Goal: Task Accomplishment & Management: Complete application form

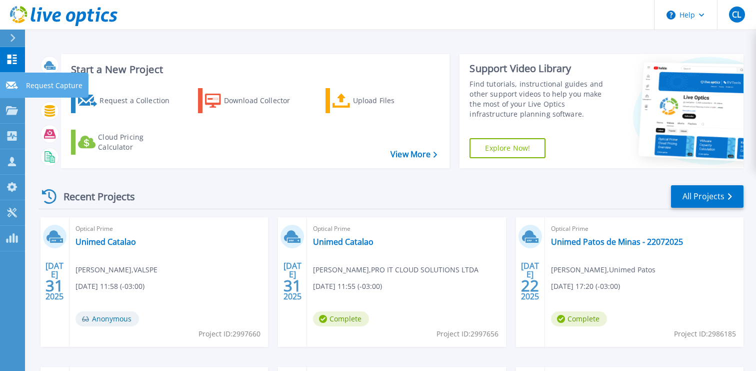
click at [46, 88] on p "Request Capture" at bounding box center [54, 86] width 57 height 26
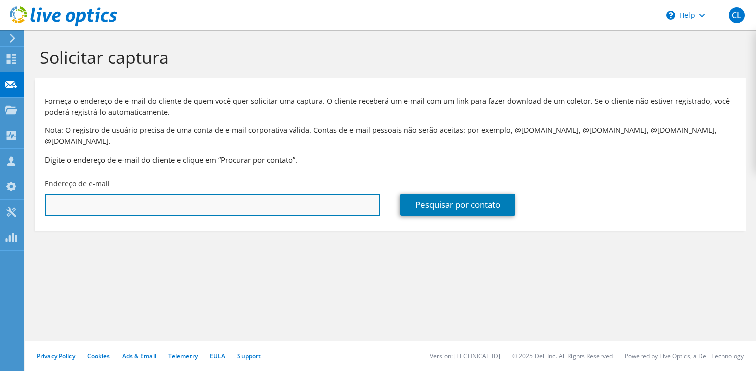
click at [259, 194] on input "text" at bounding box center [213, 205] width 336 height 22
paste input "mailto:[PERSON_NAME][EMAIL_ADDRESS][DOMAIN_NAME]"
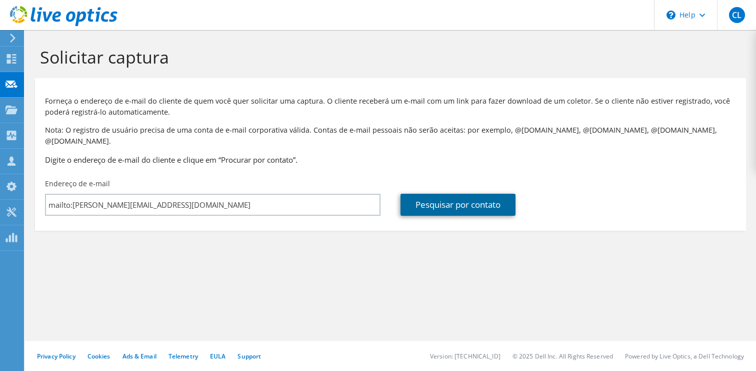
click at [443, 194] on link "Pesquisar por contato" at bounding box center [458, 205] width 115 height 22
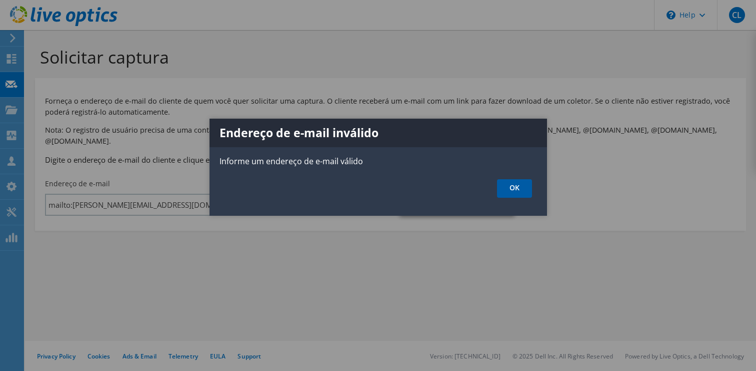
click at [512, 191] on link "OK" at bounding box center [514, 188] width 35 height 19
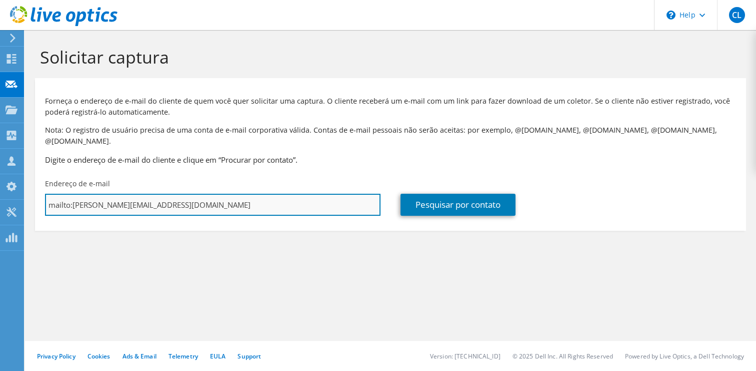
click at [263, 195] on input "mailto:[PERSON_NAME][EMAIL_ADDRESS][DOMAIN_NAME]" at bounding box center [213, 205] width 336 height 22
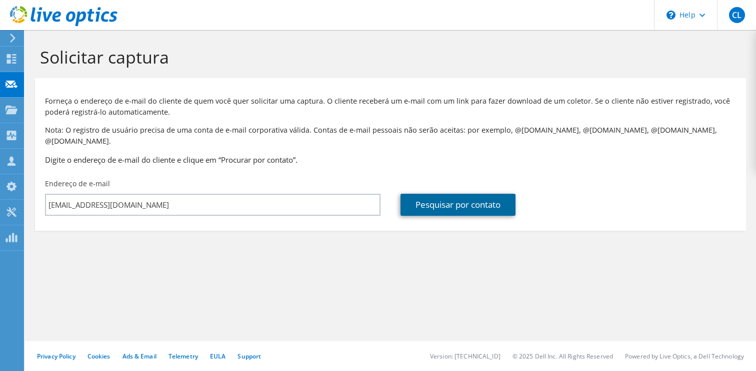
click at [492, 195] on link "Pesquisar por contato" at bounding box center [458, 205] width 115 height 22
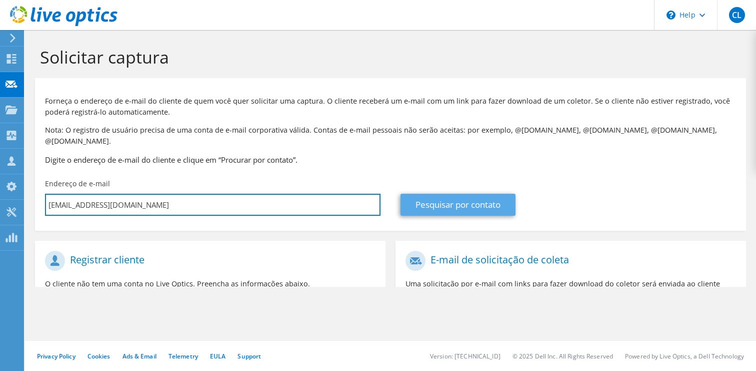
type input "[EMAIL_ADDRESS][DOMAIN_NAME]"
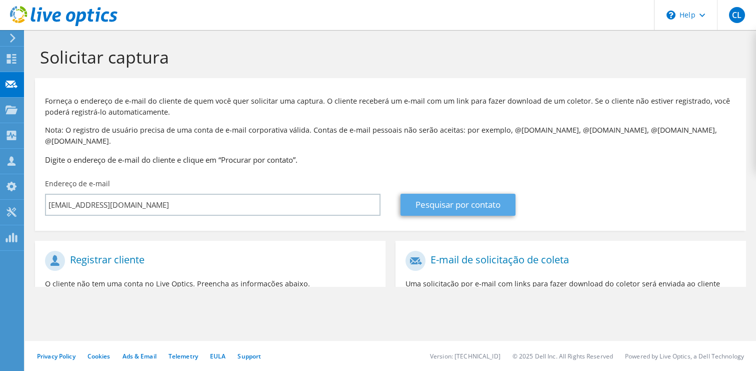
type input "[EMAIL_ADDRESS][DOMAIN_NAME]"
type input "Selecionar"
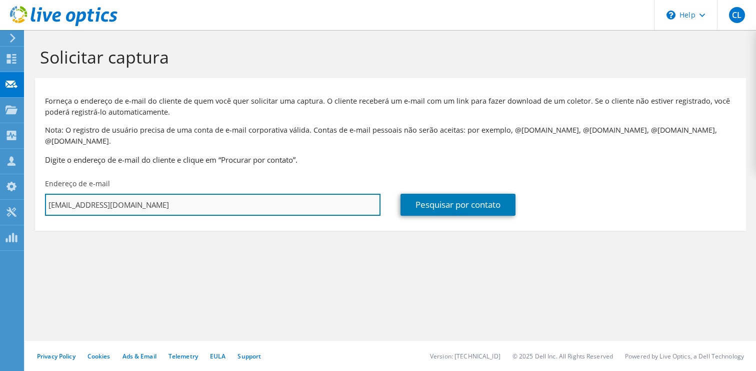
click at [325, 194] on input "[EMAIL_ADDRESS][DOMAIN_NAME]" at bounding box center [213, 205] width 336 height 22
paste input "mailto:[PERSON_NAME]"
click at [72, 197] on input "mailto:[PERSON_NAME][EMAIL_ADDRESS][DOMAIN_NAME]" at bounding box center [213, 205] width 336 height 22
type input "[EMAIL_ADDRESS][DOMAIN_NAME]"
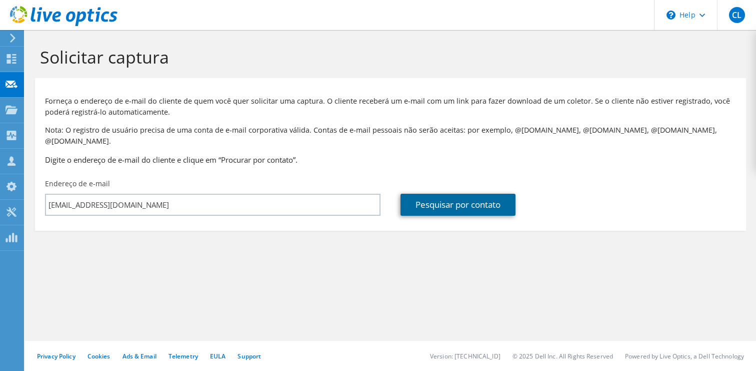
click at [436, 199] on link "Pesquisar por contato" at bounding box center [458, 205] width 115 height 22
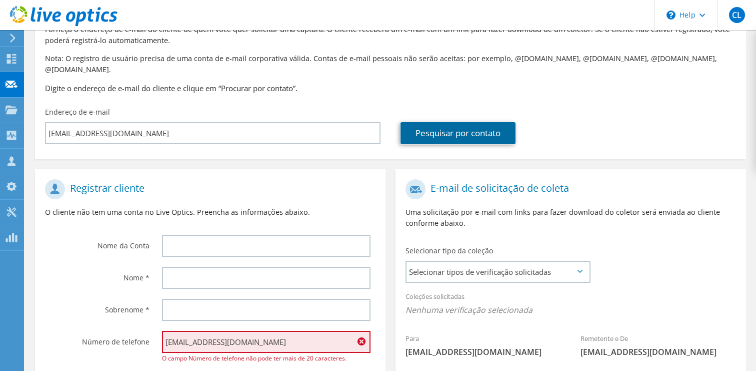
scroll to position [73, 0]
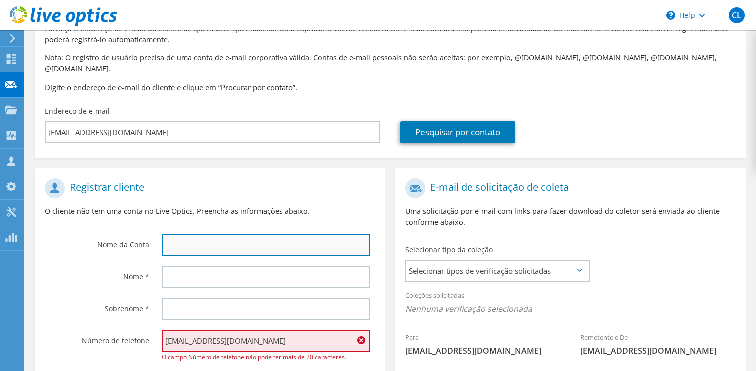
click at [208, 240] on input "text" at bounding box center [266, 245] width 209 height 22
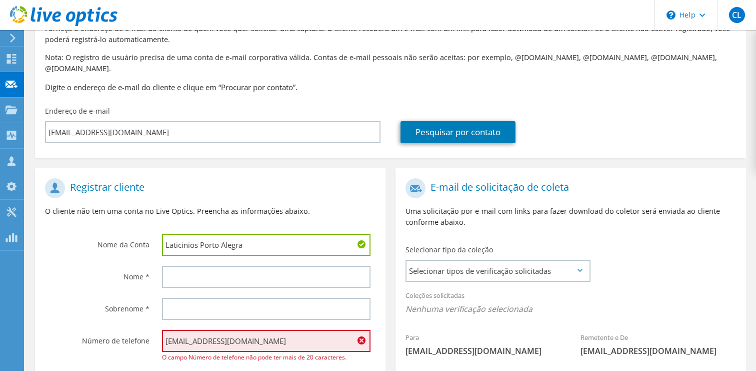
type input "Laticinios Porto Alegra"
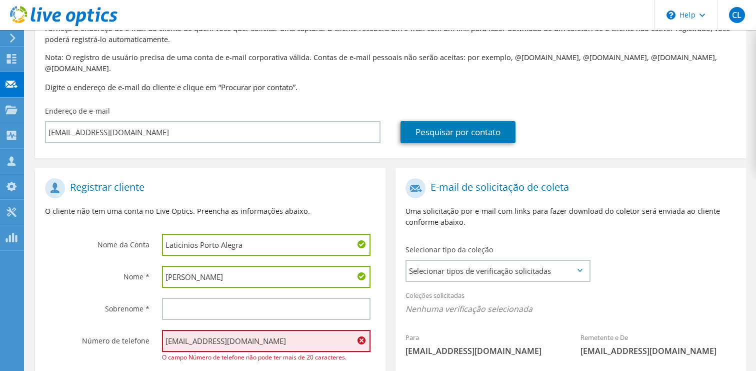
type input "[PERSON_NAME]"
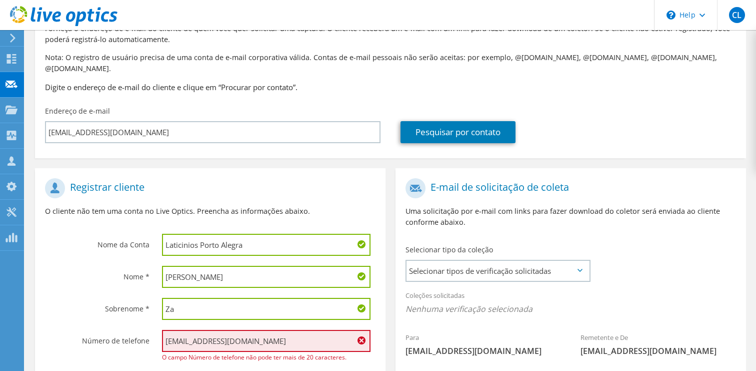
type input "Z"
type input "[PERSON_NAME]"
click at [209, 330] on input "[EMAIL_ADDRESS][DOMAIN_NAME]" at bounding box center [266, 341] width 209 height 22
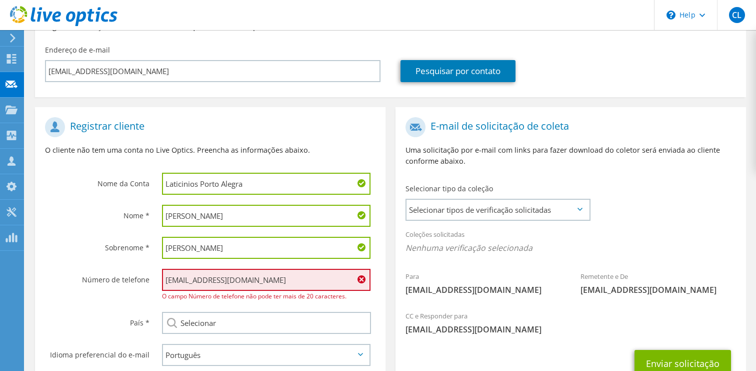
scroll to position [135, 0]
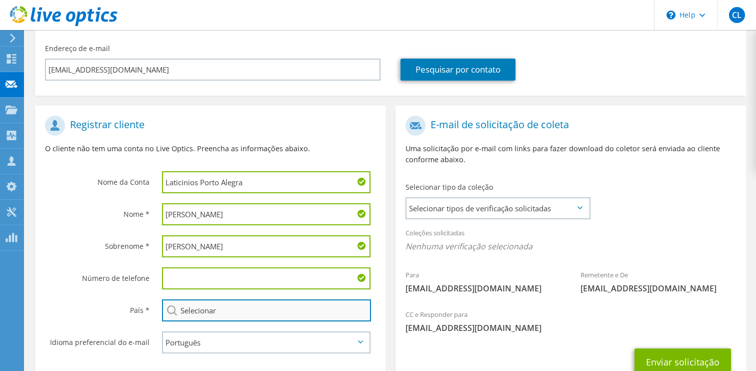
click at [209, 300] on input "Selecionar" at bounding box center [266, 310] width 209 height 22
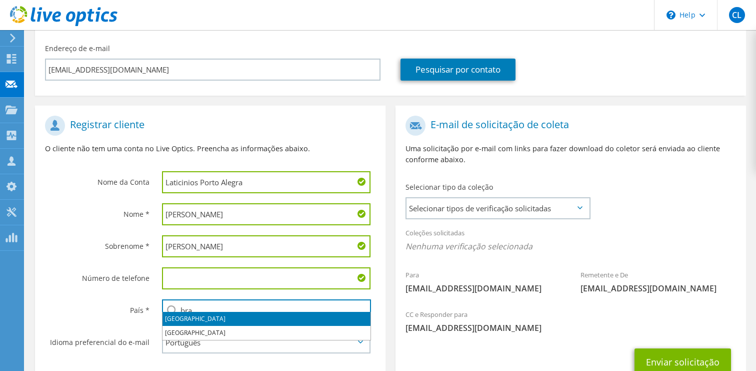
click at [202, 319] on li "[GEOGRAPHIC_DATA]" at bounding box center [267, 319] width 208 height 14
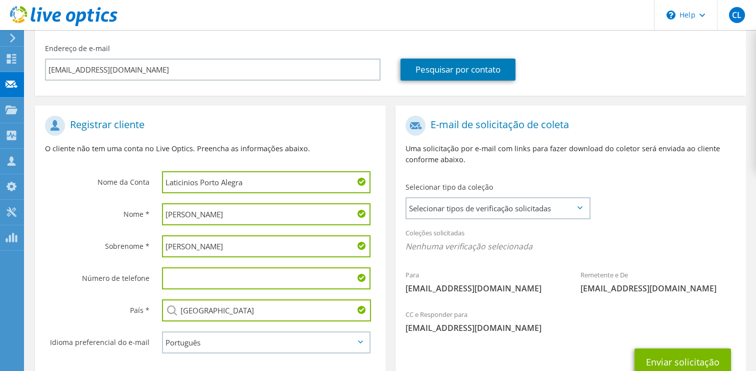
type input "[GEOGRAPHIC_DATA]"
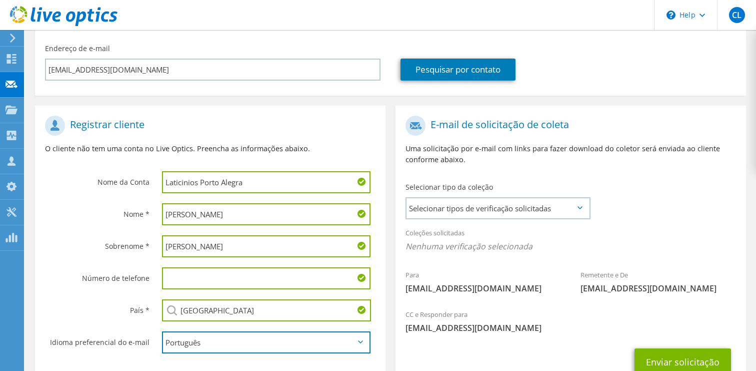
click at [198, 332] on select "English Deutsch Español Français Italiano Polski Português Русский 한국어 中文 日本語" at bounding box center [266, 342] width 209 height 22
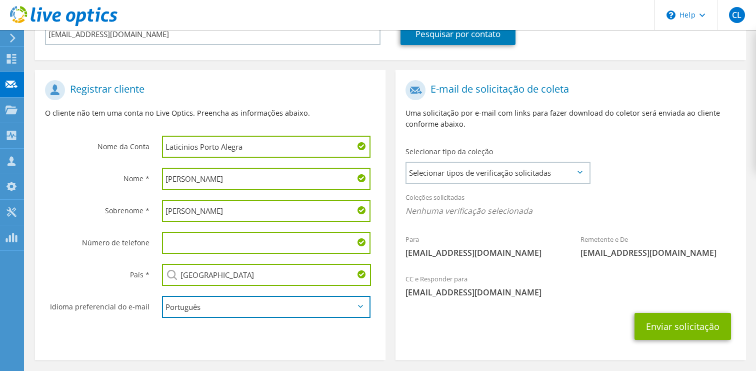
scroll to position [210, 0]
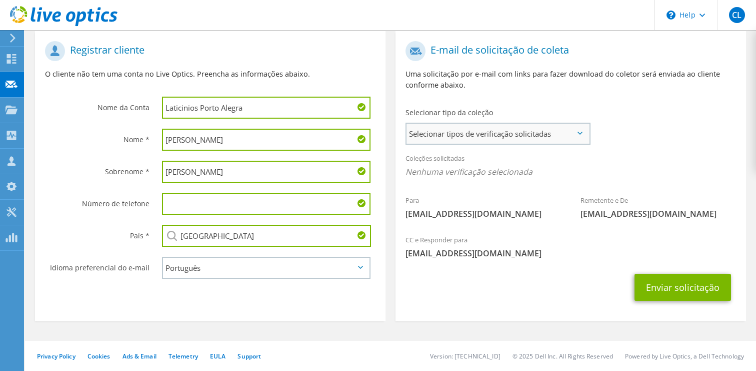
click at [554, 128] on span "Selecionar tipos de verificação solicitadas" at bounding box center [498, 134] width 183 height 20
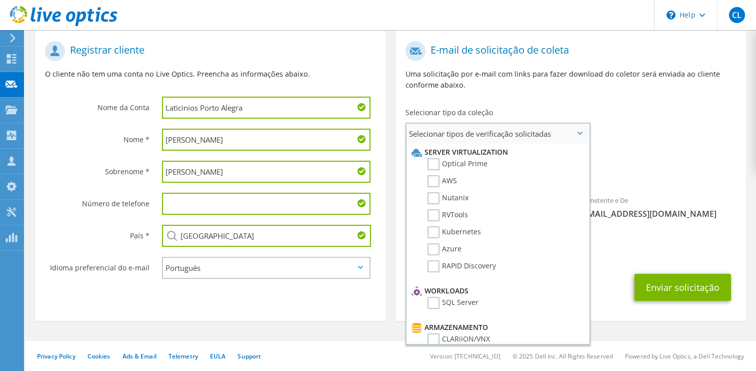
click at [509, 158] on li "Optical Prime" at bounding box center [496, 166] width 175 height 17
click at [477, 158] on label "Optical Prime" at bounding box center [458, 164] width 60 height 12
click at [0, 0] on input "Optical Prime" at bounding box center [0, 0] width 0 height 0
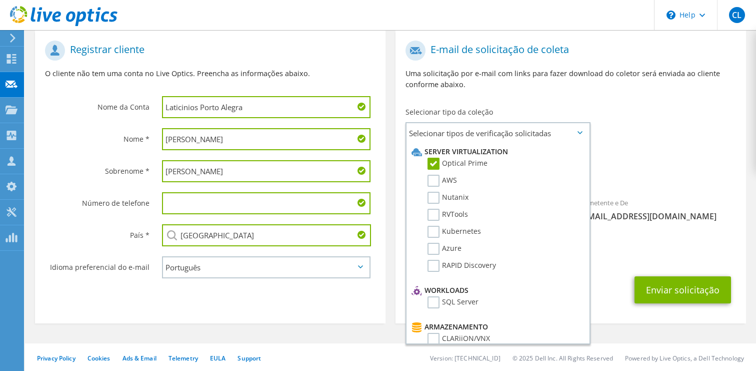
click at [685, 168] on span "Optical Prime" at bounding box center [571, 174] width 331 height 17
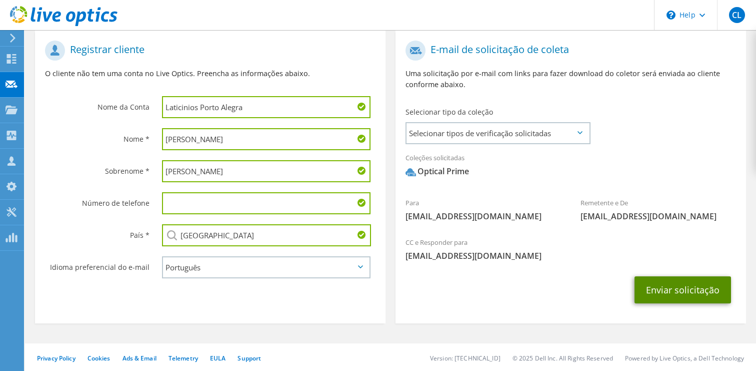
click at [691, 290] on button "Enviar solicitação" at bounding box center [683, 289] width 97 height 27
